Goal: Task Accomplishment & Management: Manage account settings

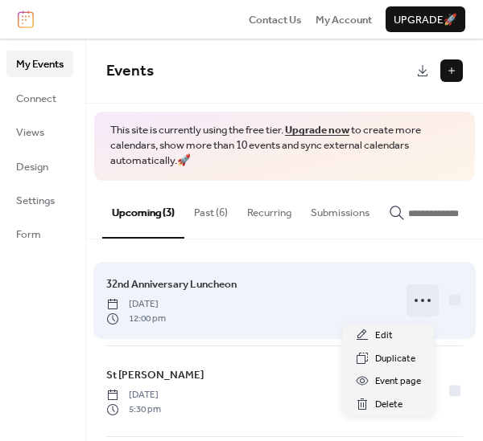
click at [414, 304] on icon at bounding box center [422, 301] width 26 height 26
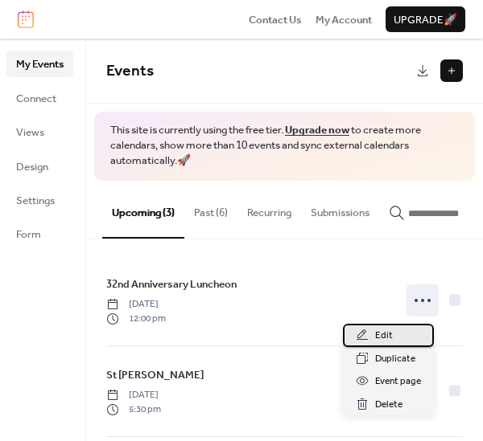
click at [389, 335] on span "Edit" at bounding box center [384, 336] width 18 height 16
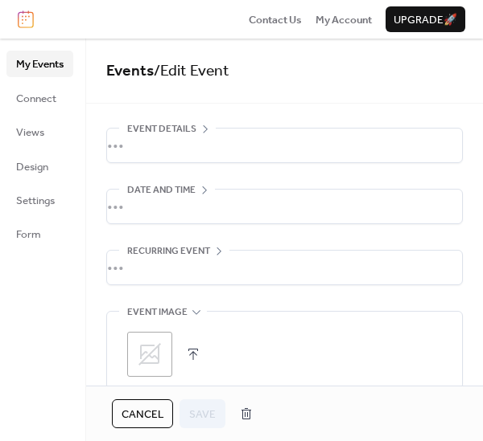
scroll to position [50, 0]
click at [198, 354] on button "button" at bounding box center [193, 354] width 23 height 23
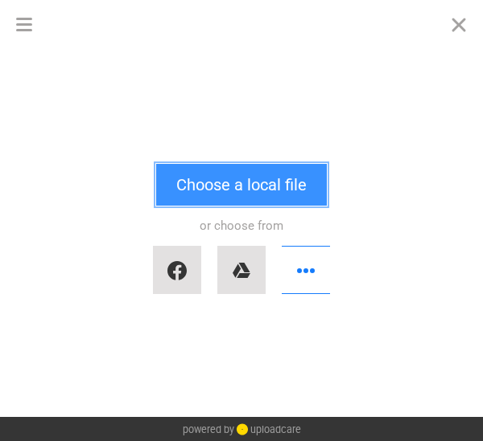
click at [250, 187] on button "Choose a local file" at bounding box center [241, 185] width 170 height 42
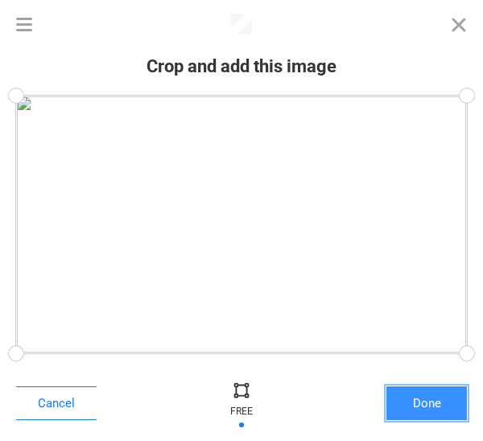
click at [433, 410] on button "Done" at bounding box center [426, 404] width 80 height 34
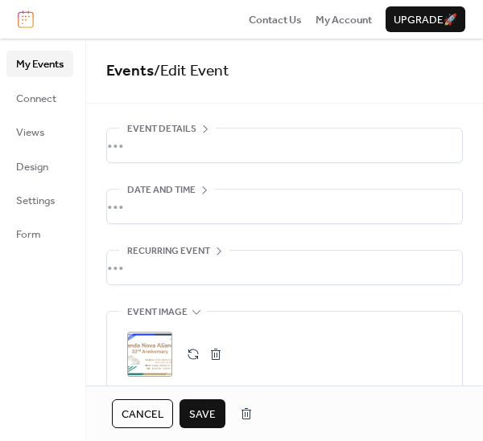
click at [194, 309] on icon at bounding box center [196, 312] width 13 height 13
click at [193, 374] on div "•••" at bounding box center [284, 390] width 355 height 34
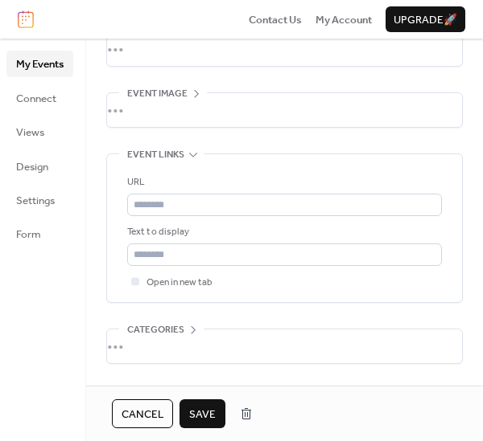
scroll to position [219, 0]
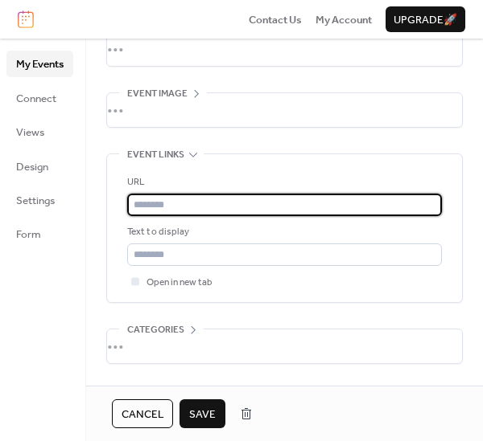
click at [153, 207] on input "text" at bounding box center [284, 205] width 314 height 23
click at [142, 202] on input "text" at bounding box center [284, 205] width 314 height 23
paste input "**********"
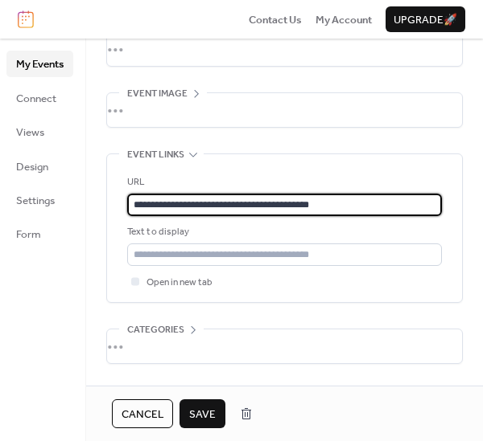
click at [342, 206] on input "**********" at bounding box center [284, 205] width 314 height 23
type input "**********"
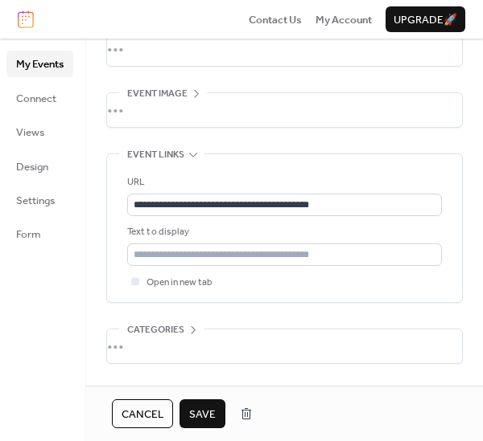
click at [202, 416] on span "Save" at bounding box center [202, 415] width 27 height 16
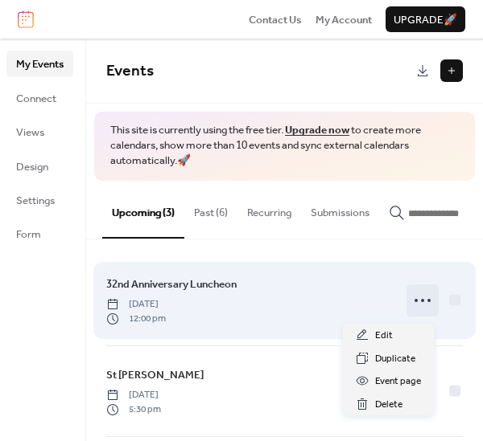
click at [421, 302] on icon at bounding box center [422, 301] width 26 height 26
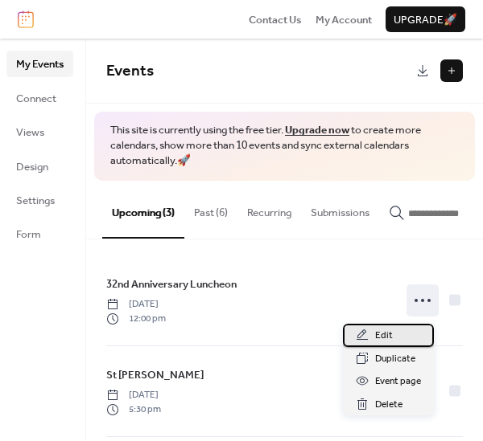
click at [382, 331] on span "Edit" at bounding box center [384, 336] width 18 height 16
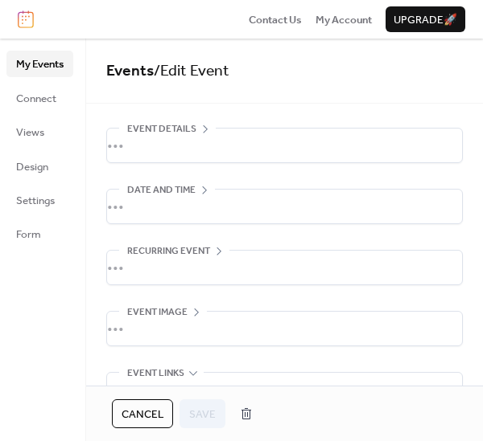
scroll to position [50, 0]
click at [195, 313] on div "•••" at bounding box center [284, 329] width 355 height 34
click at [216, 348] on button "button" at bounding box center [215, 354] width 23 height 23
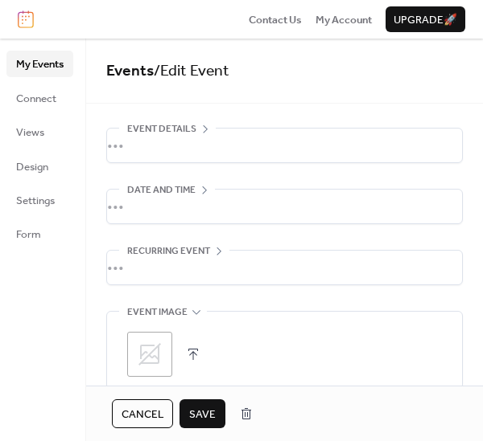
click at [206, 407] on span "Save" at bounding box center [202, 415] width 27 height 16
